Goal: Communication & Community: Participate in discussion

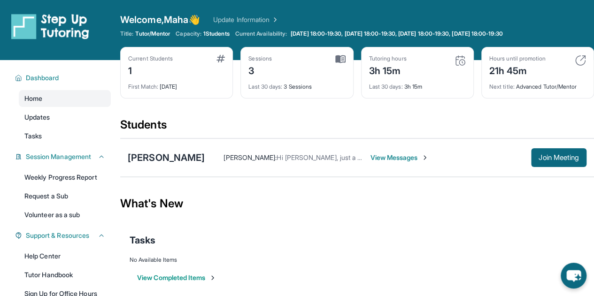
click at [296, 143] on div "Maddison Romero Maha Saeed : Hi Erika, just a 30 minute reminder for Maddison's…" at bounding box center [357, 158] width 474 height 39
